Goal: Task Accomplishment & Management: Manage account settings

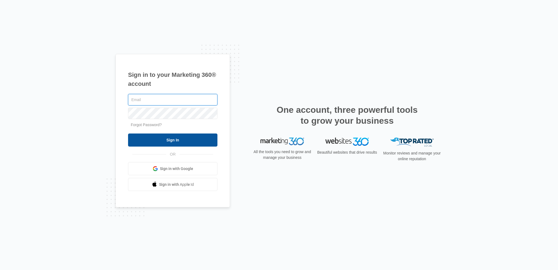
type input "[EMAIL_ADDRESS][DOMAIN_NAME]"
click at [169, 140] on input "Sign In" at bounding box center [172, 139] width 89 height 13
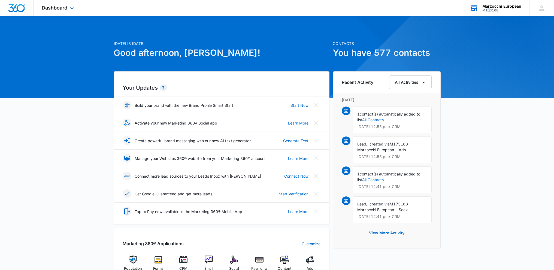
click at [489, 9] on div "M173168" at bounding box center [501, 10] width 39 height 4
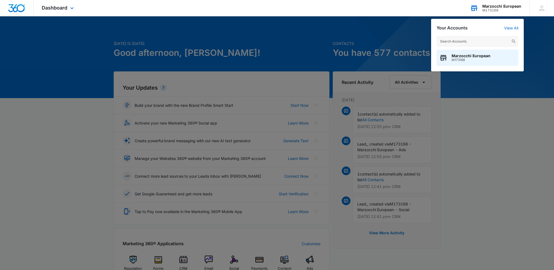
click at [487, 10] on div "M173168" at bounding box center [501, 10] width 39 height 4
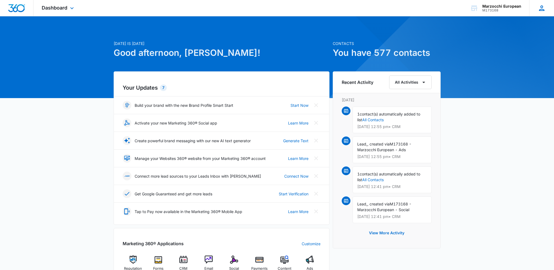
click at [537, 11] on icon at bounding box center [541, 8] width 8 height 8
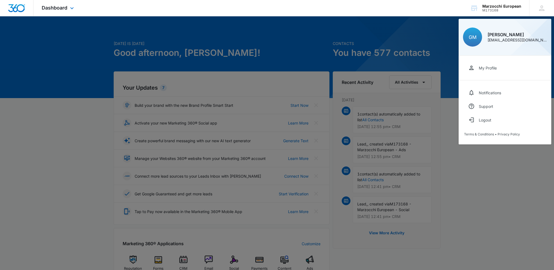
click at [433, 15] on div "Dashboard Apps Reputation Forms CRM Email Social Payments POS Content Ads Intel…" at bounding box center [277, 8] width 554 height 16
click at [435, 10] on div "Dashboard Apps Reputation Forms CRM Email Social Payments POS Content Ads Intel…" at bounding box center [277, 8] width 554 height 16
click at [546, 8] on div "GM Gerard Marzocchi marzocchimotors@gmail.com My Profile Notifications Support …" at bounding box center [541, 8] width 25 height 16
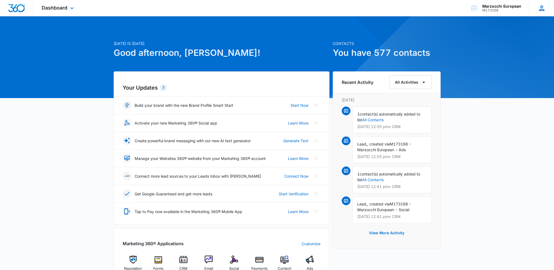
click at [544, 7] on icon at bounding box center [541, 8] width 8 height 8
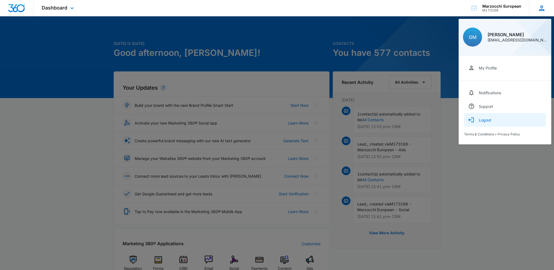
click at [478, 122] on button "Logout" at bounding box center [505, 120] width 82 height 14
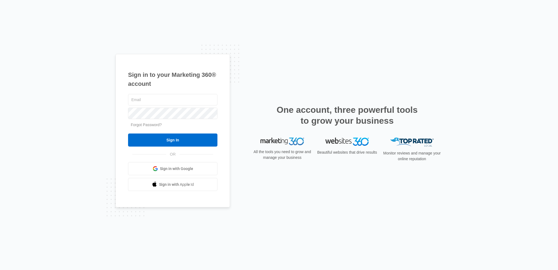
type input "[EMAIL_ADDRESS][DOMAIN_NAME]"
